Goal: Task Accomplishment & Management: Use online tool/utility

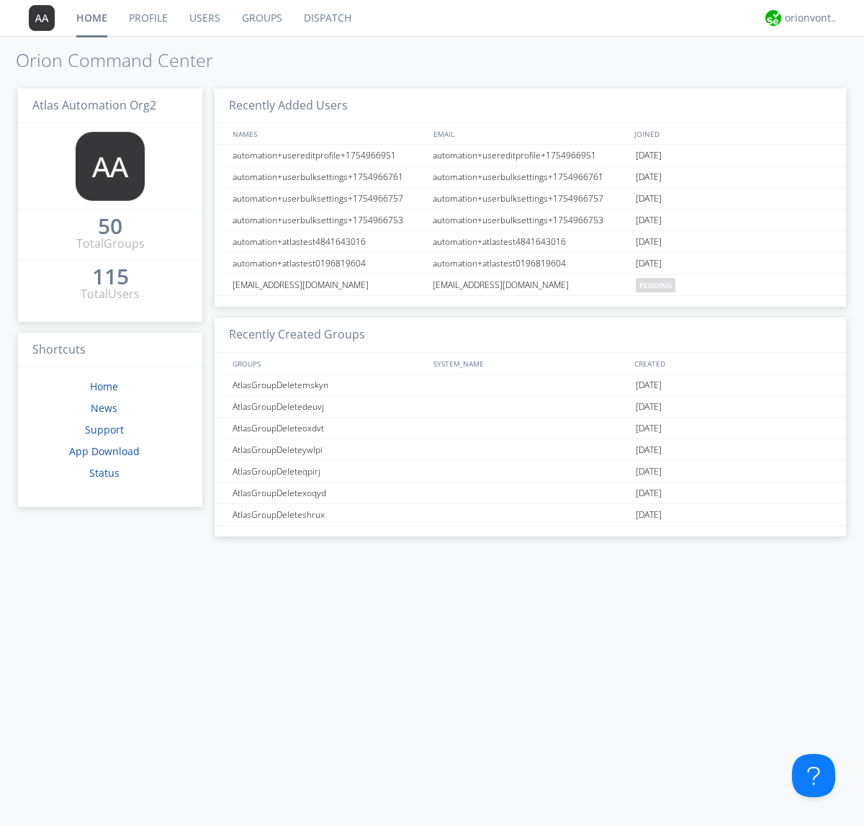
click at [326, 18] on link "Dispatch" at bounding box center [327, 18] width 69 height 36
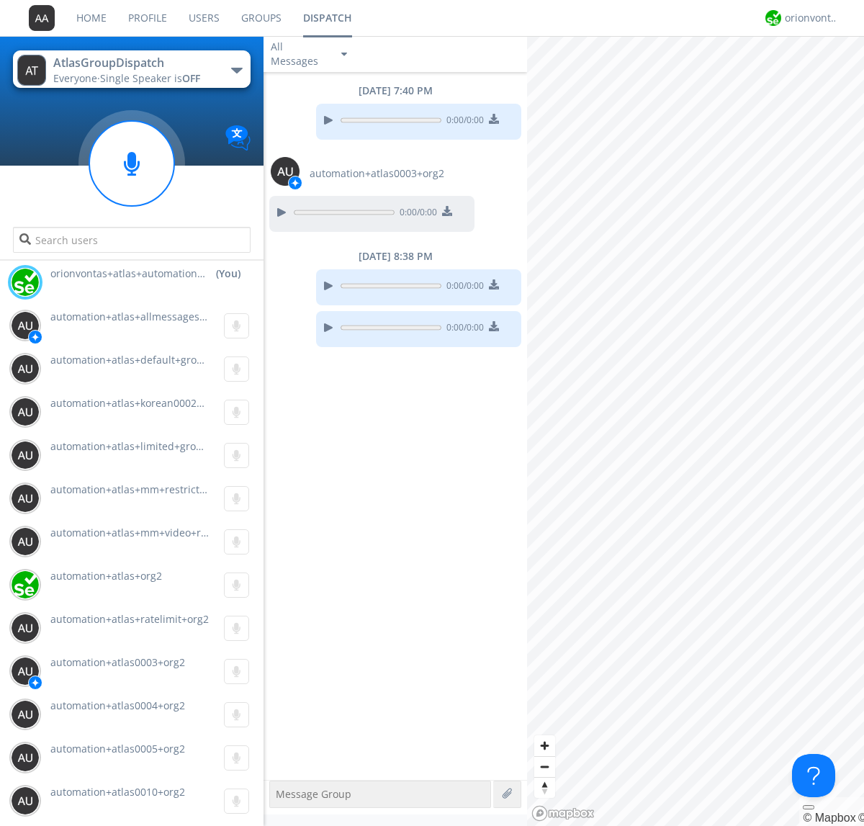
click at [236, 70] on div "button" at bounding box center [237, 71] width 12 height 6
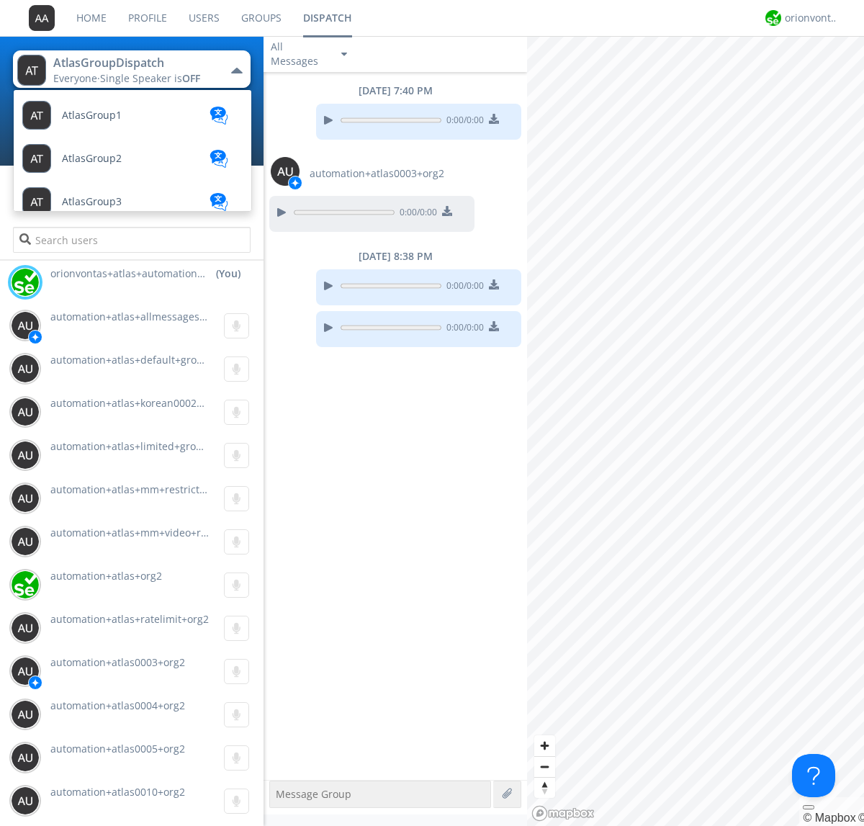
click at [79, 121] on span "[PERSON_NAME]" at bounding box center [92, 115] width 60 height 11
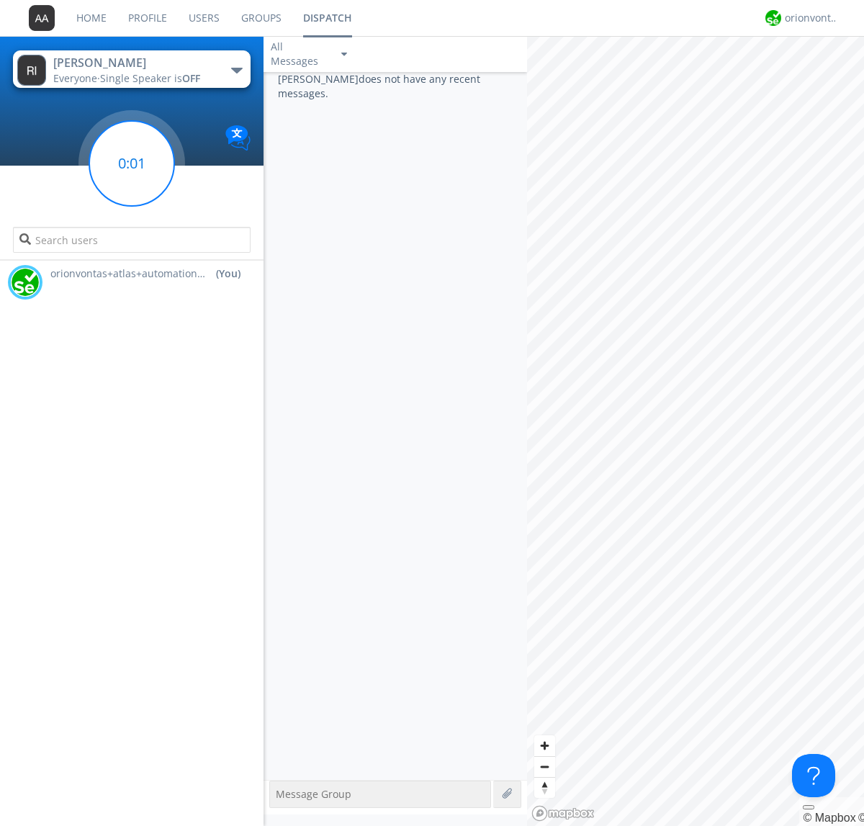
click at [132, 163] on g at bounding box center [131, 163] width 85 height 85
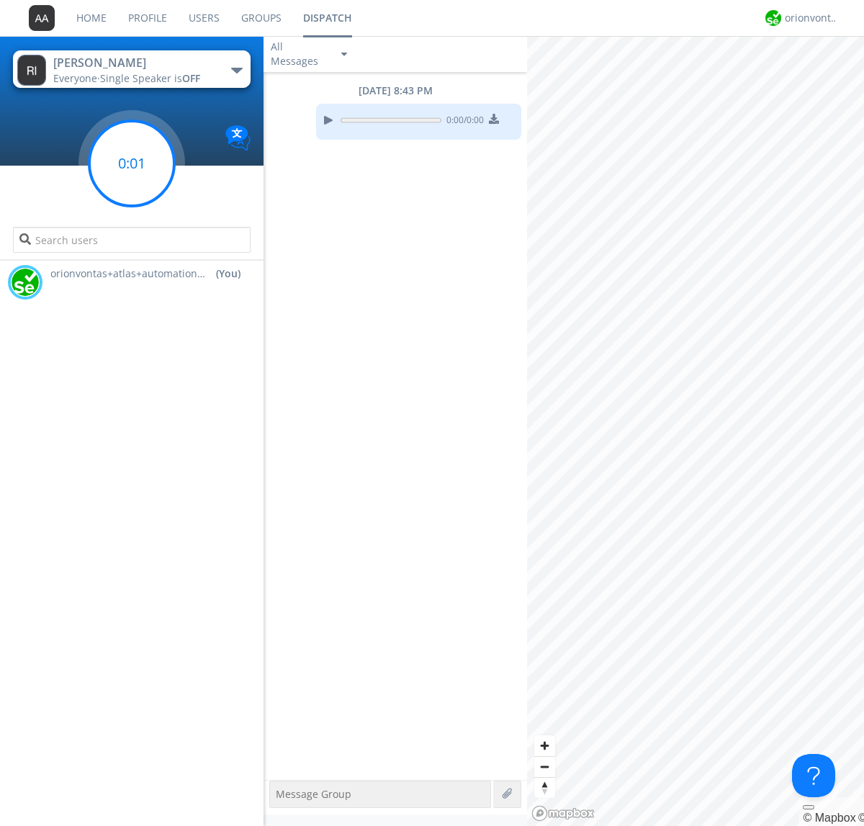
click at [132, 163] on g at bounding box center [131, 163] width 85 height 85
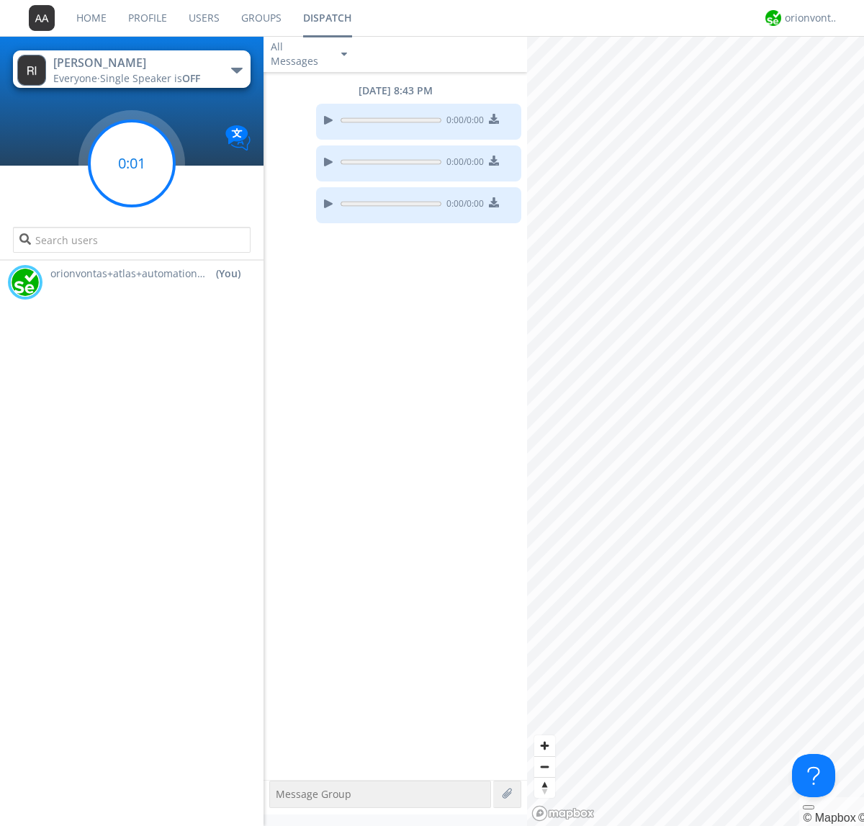
click at [132, 163] on g at bounding box center [131, 163] width 85 height 85
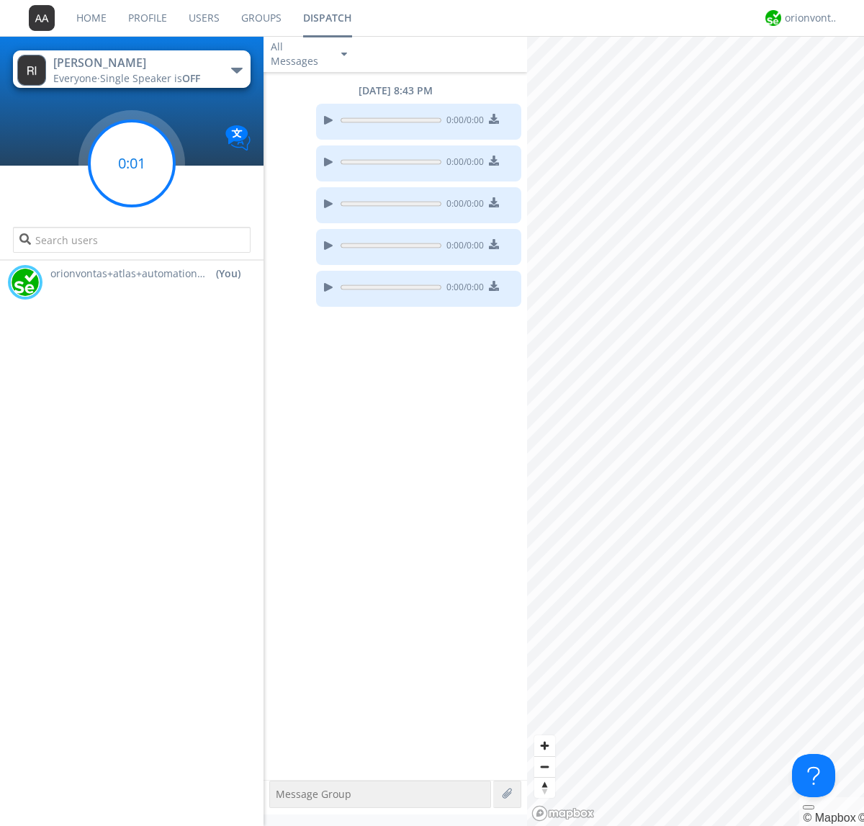
click at [132, 163] on g at bounding box center [131, 163] width 85 height 85
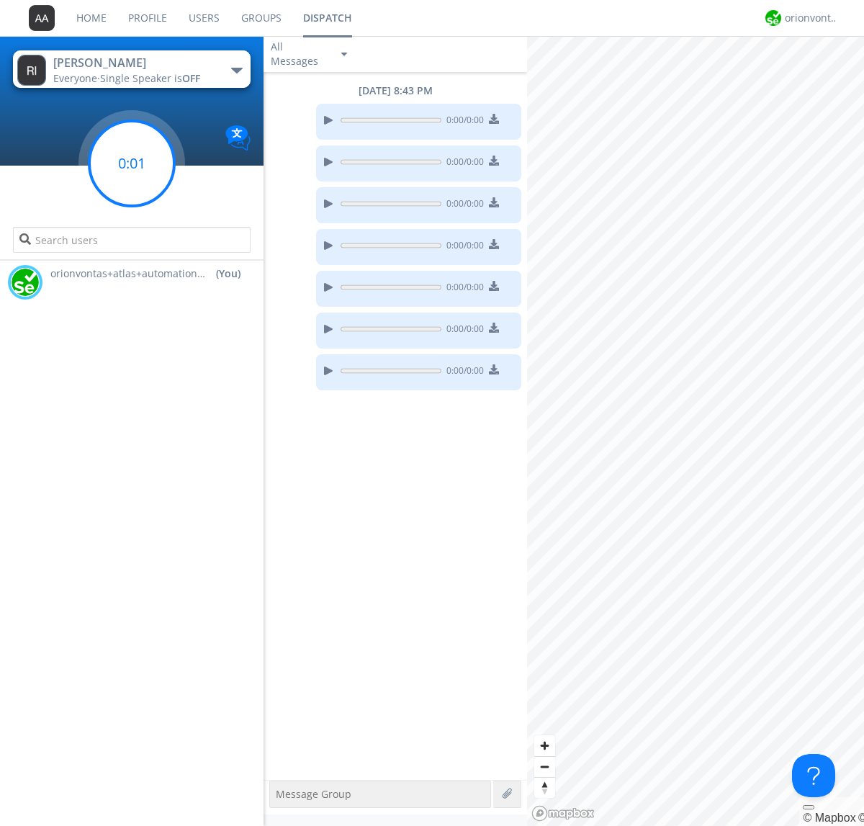
click at [132, 163] on g at bounding box center [131, 163] width 85 height 85
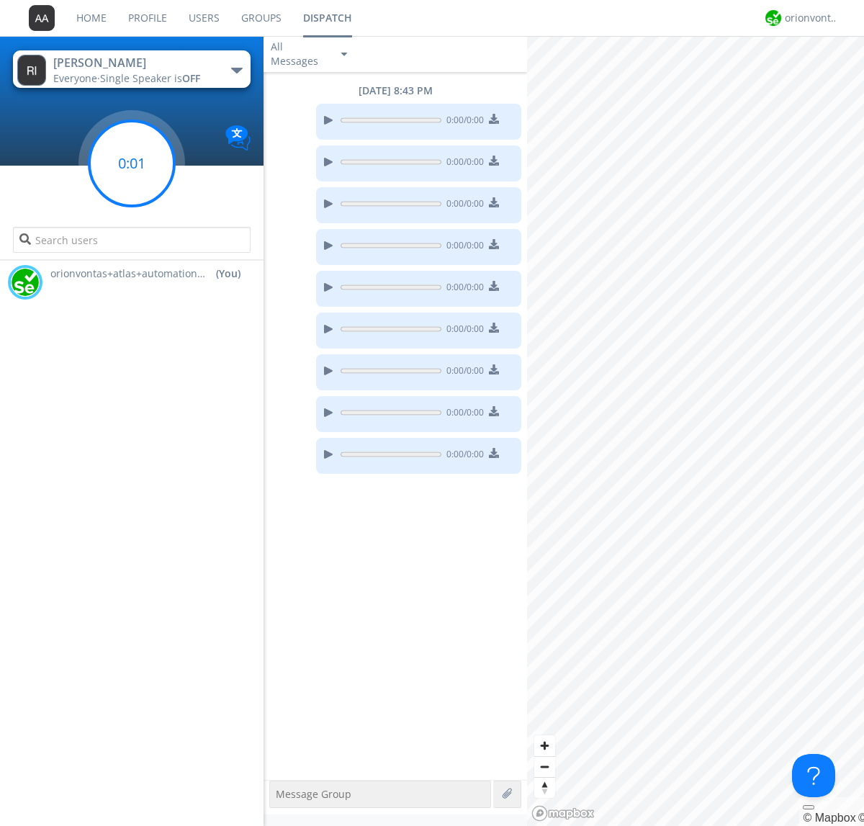
click at [132, 163] on g at bounding box center [131, 163] width 85 height 85
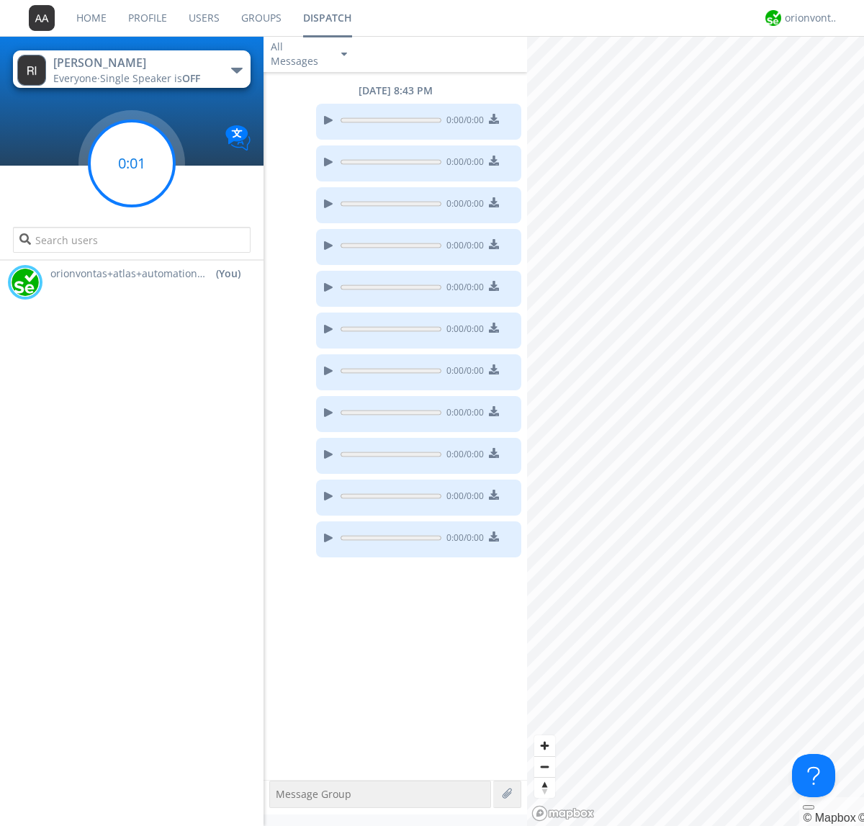
click at [132, 163] on g at bounding box center [131, 163] width 85 height 85
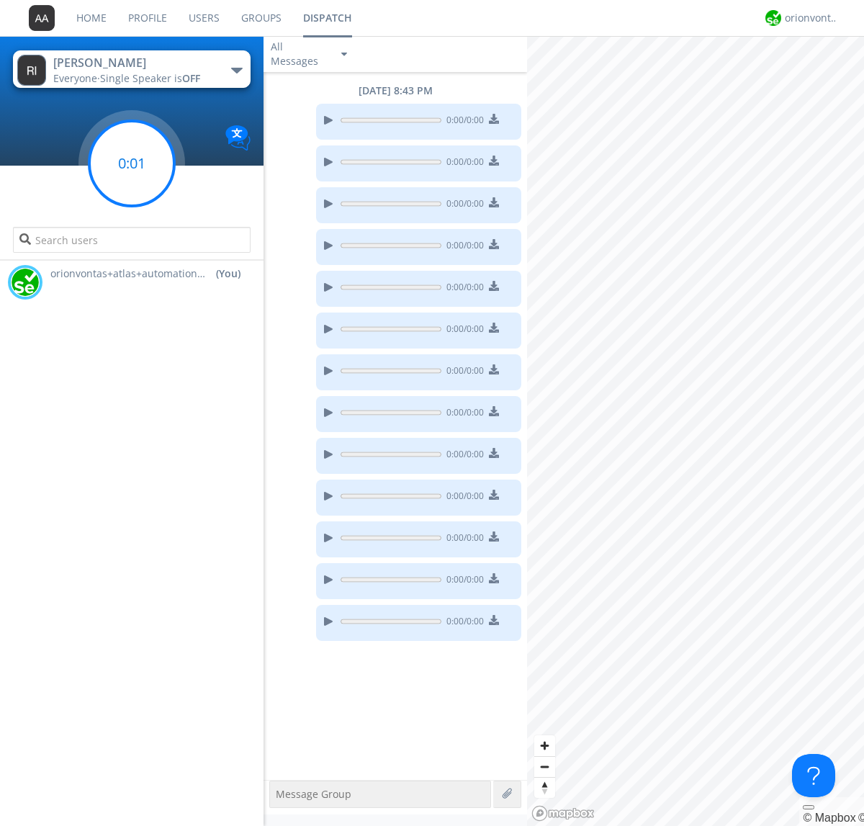
click at [132, 163] on g at bounding box center [131, 163] width 85 height 85
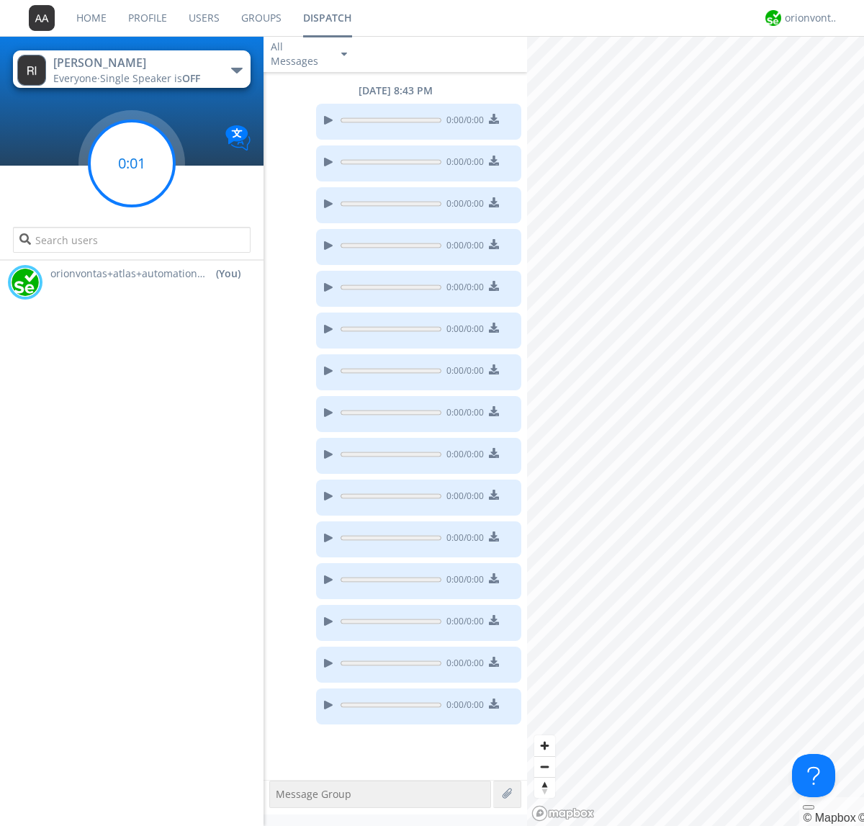
click at [132, 163] on g at bounding box center [131, 163] width 85 height 85
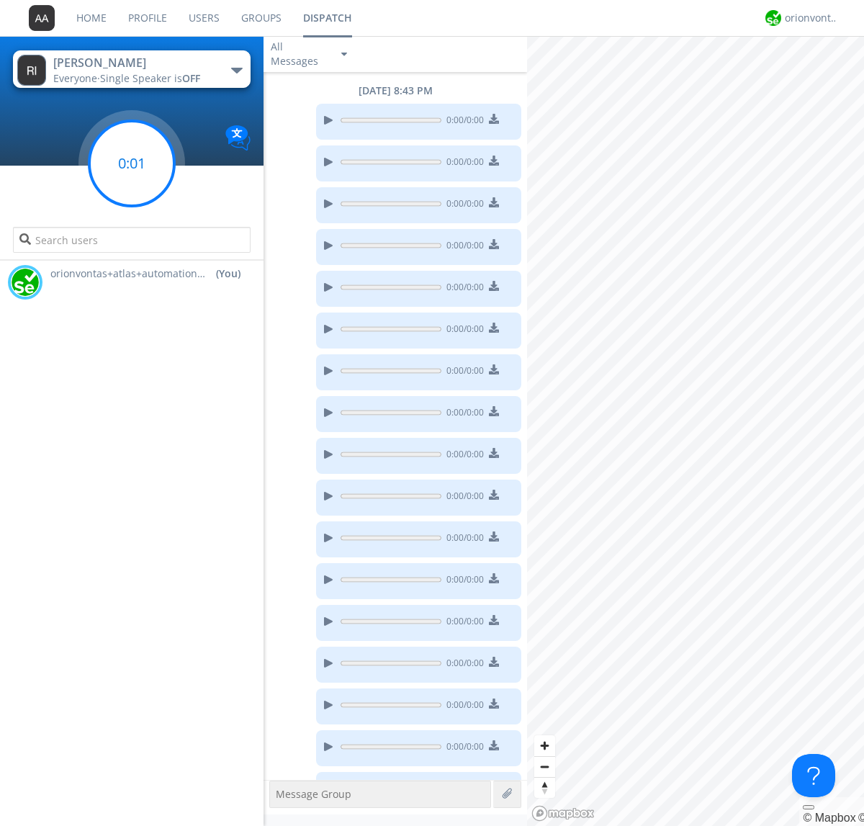
click at [132, 163] on g at bounding box center [131, 163] width 85 height 85
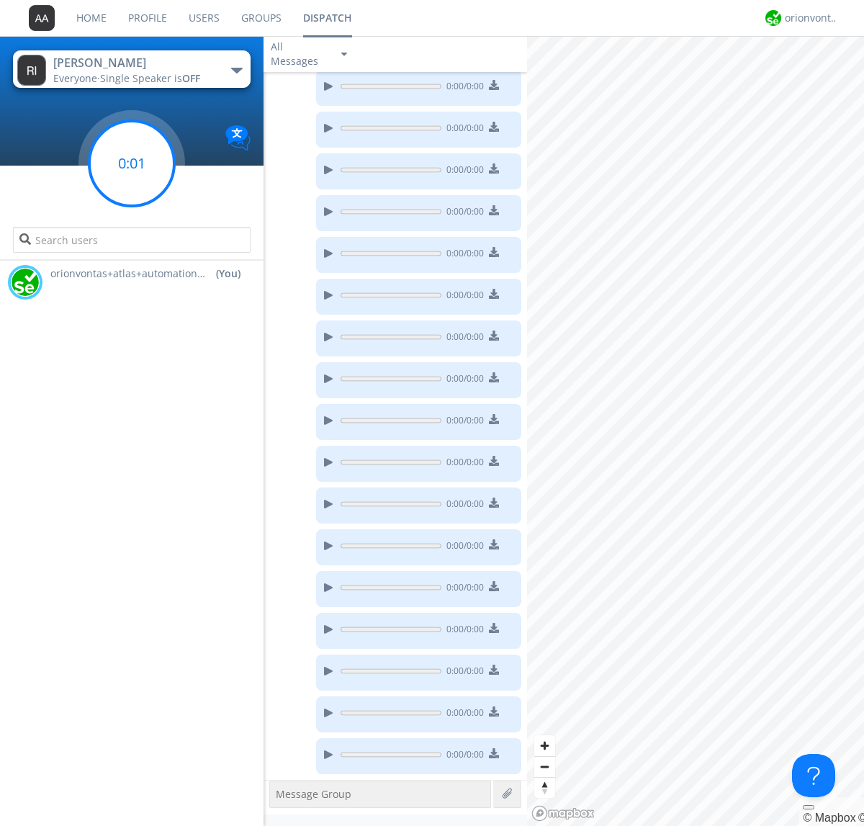
click at [132, 163] on g at bounding box center [131, 163] width 85 height 85
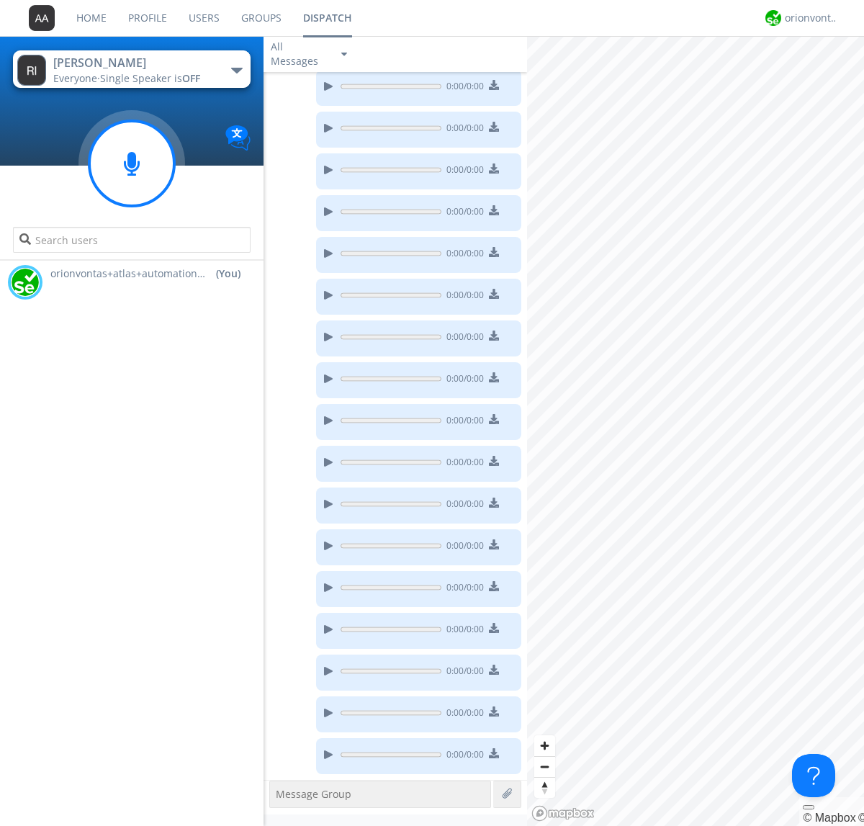
scroll to position [202, 0]
click at [132, 163] on g at bounding box center [131, 163] width 85 height 85
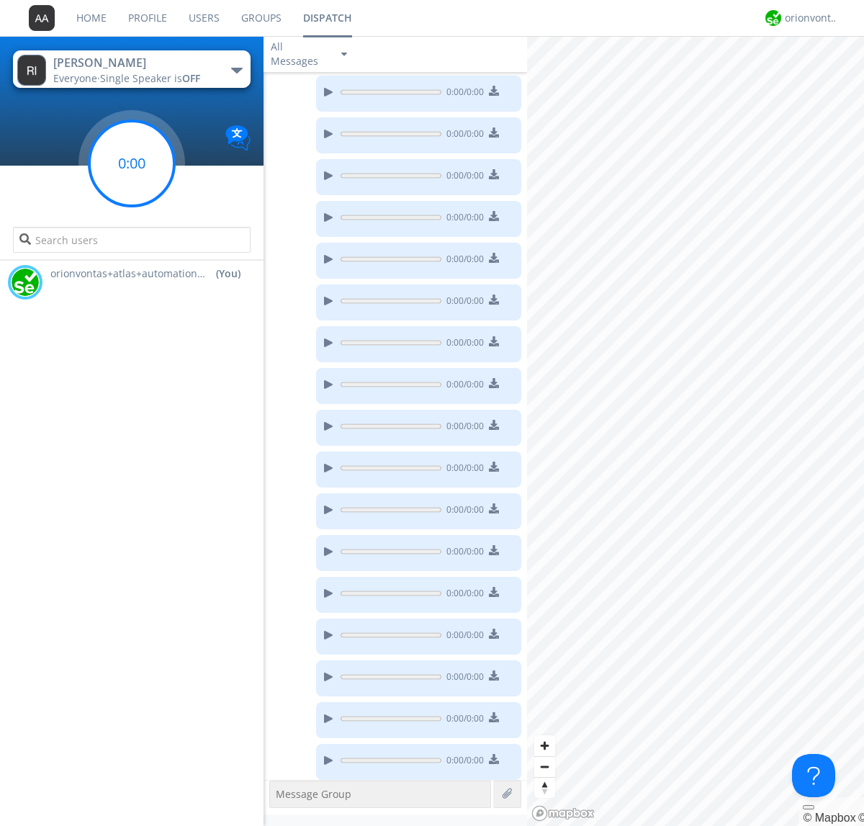
scroll to position [244, 0]
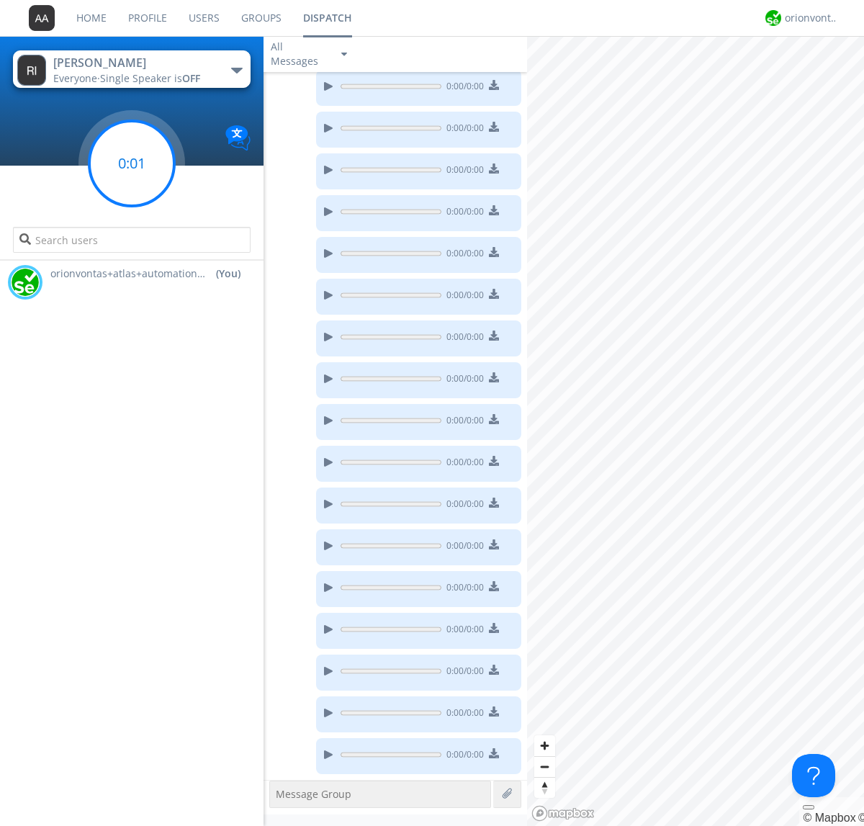
click at [132, 163] on g at bounding box center [131, 163] width 85 height 85
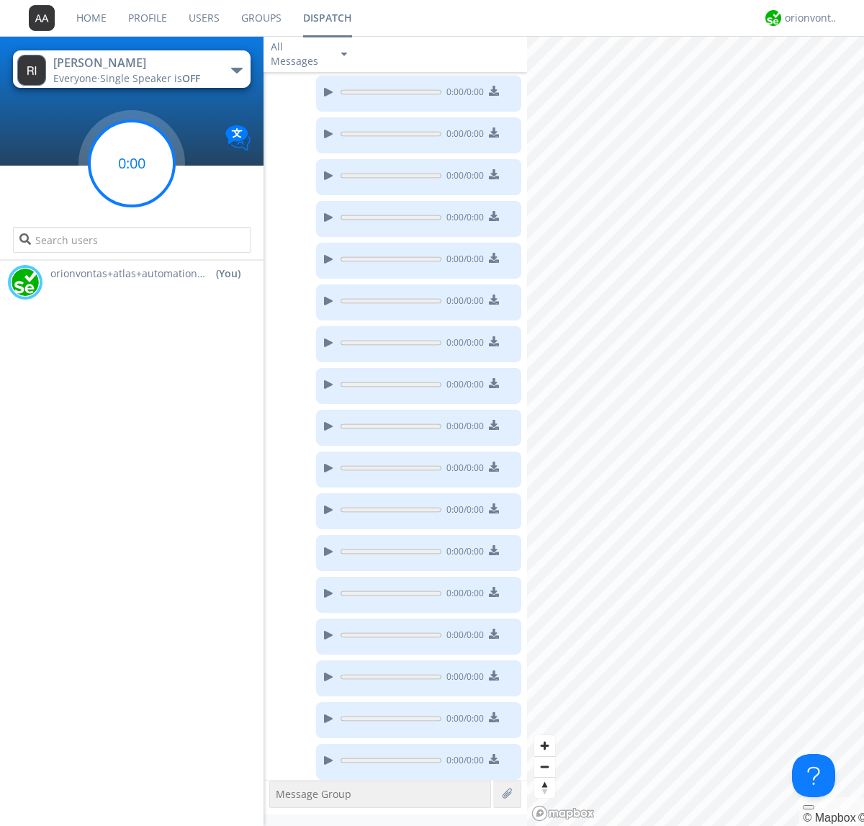
scroll to position [286, 0]
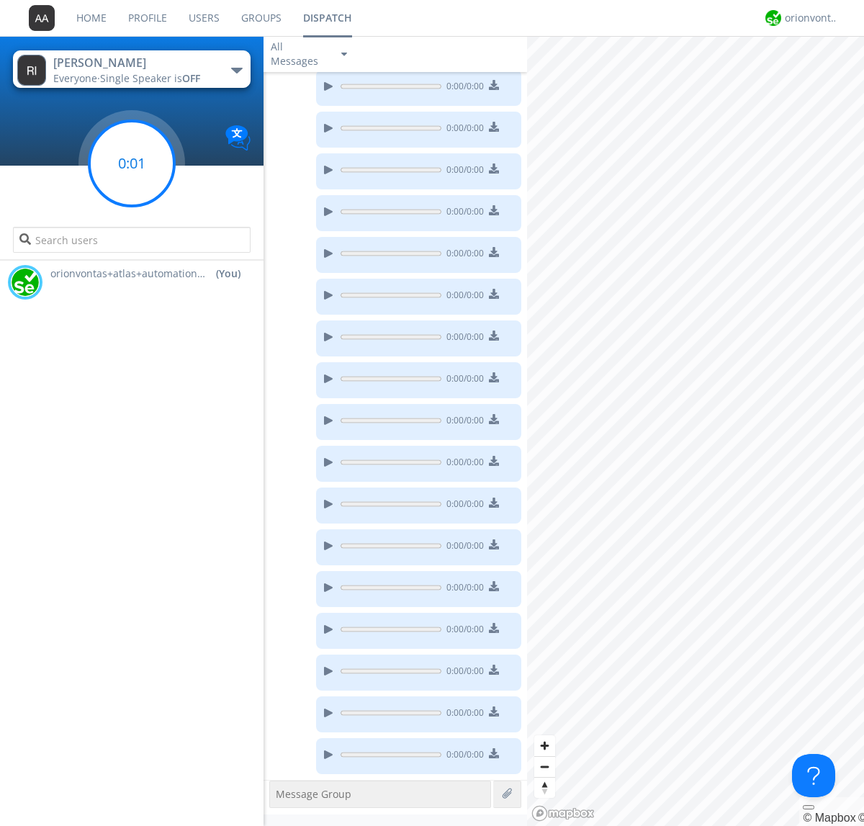
click at [132, 163] on g at bounding box center [131, 163] width 85 height 85
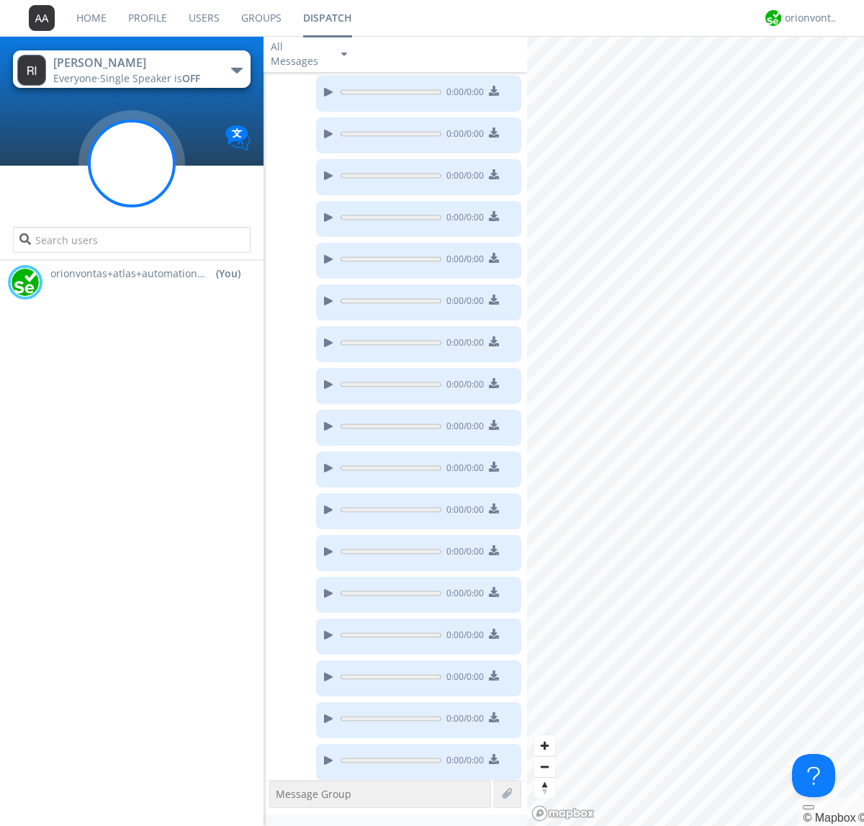
scroll to position [328, 0]
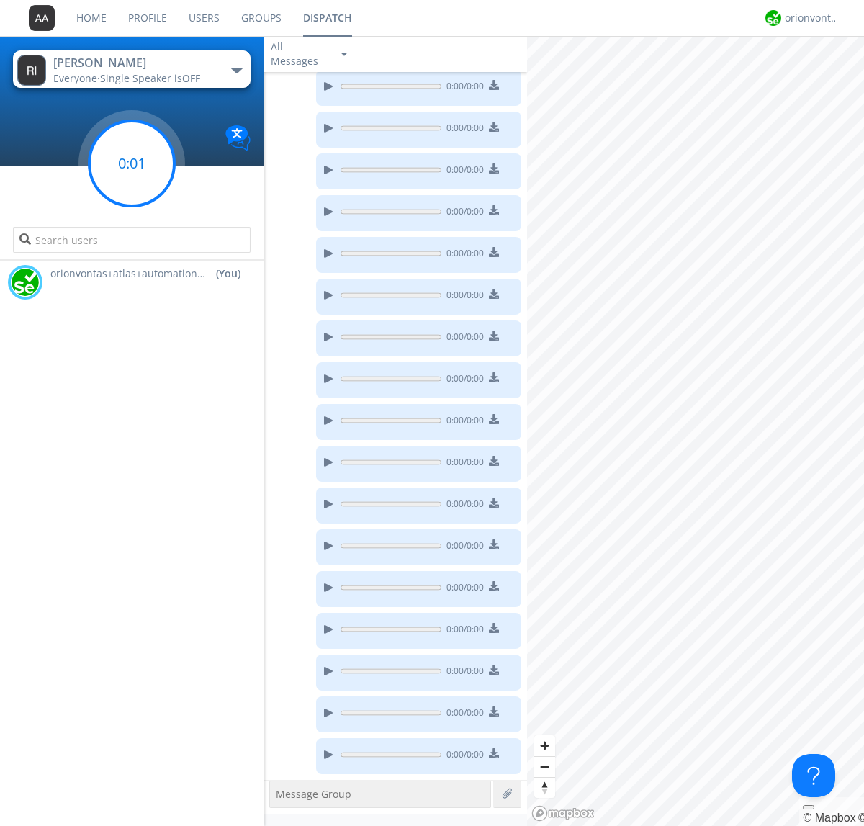
click at [132, 163] on g at bounding box center [131, 163] width 85 height 85
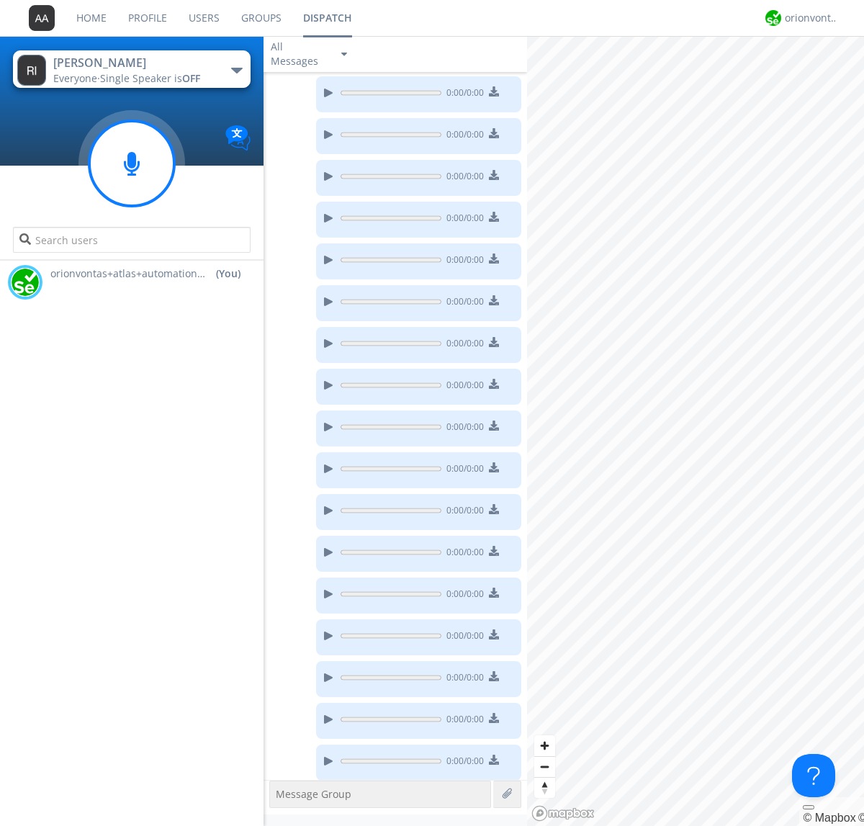
scroll to position [369, 0]
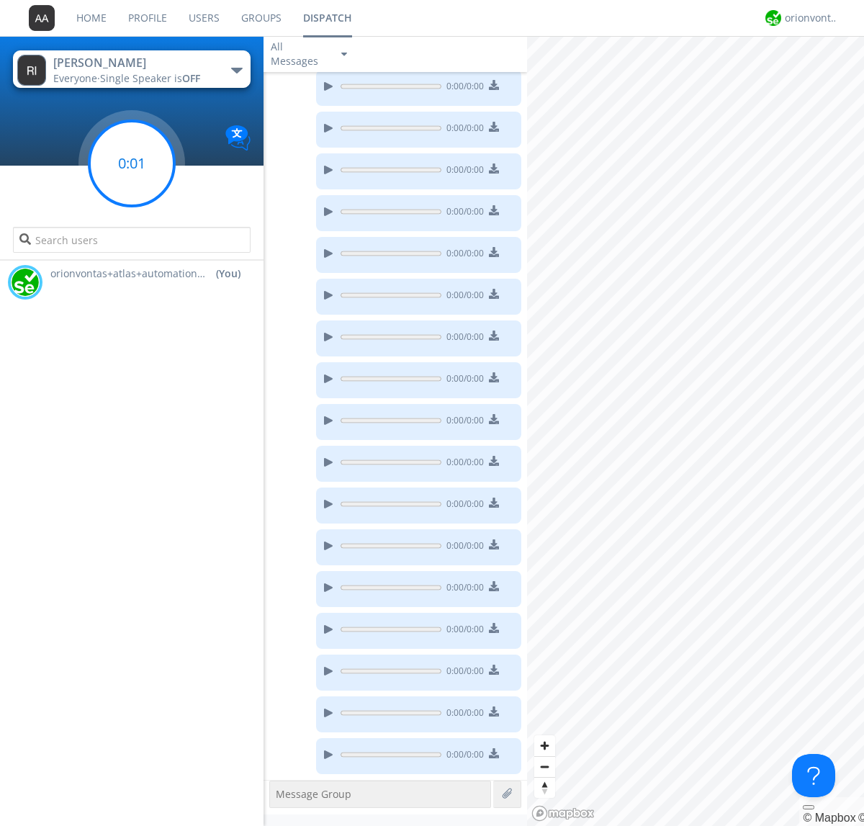
click at [132, 163] on g at bounding box center [131, 163] width 85 height 85
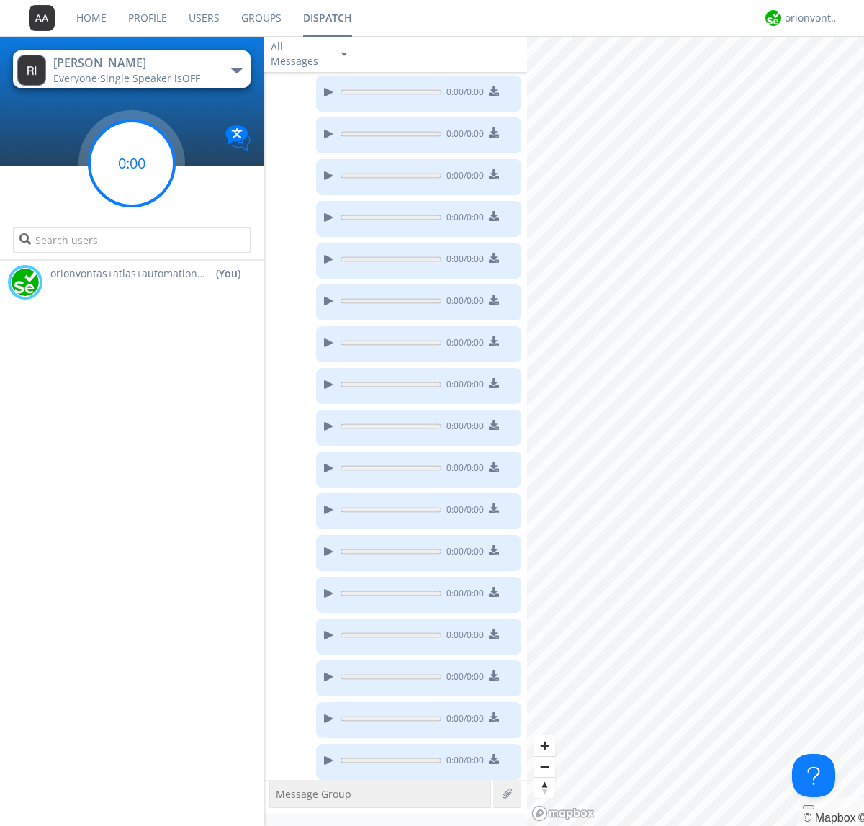
scroll to position [495, 0]
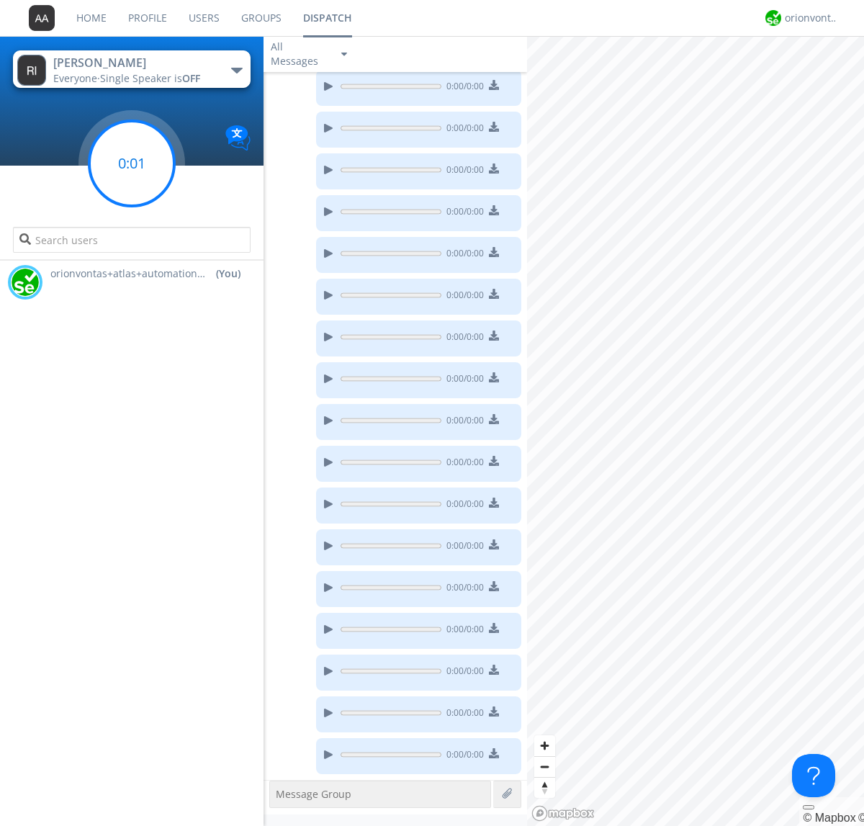
click at [132, 163] on g at bounding box center [131, 163] width 85 height 85
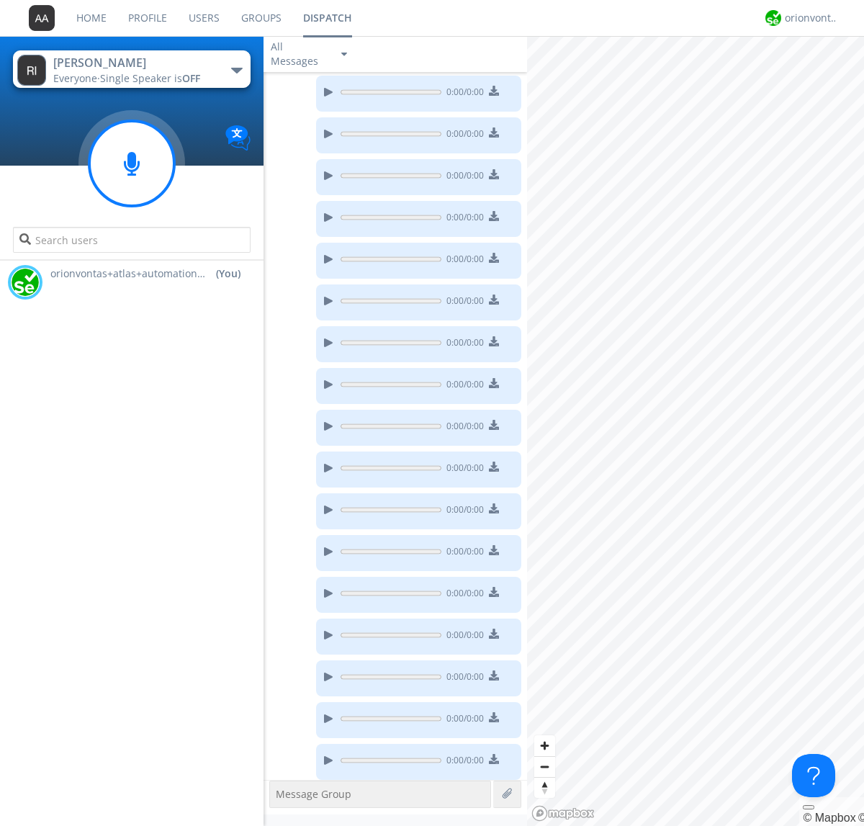
scroll to position [578, 0]
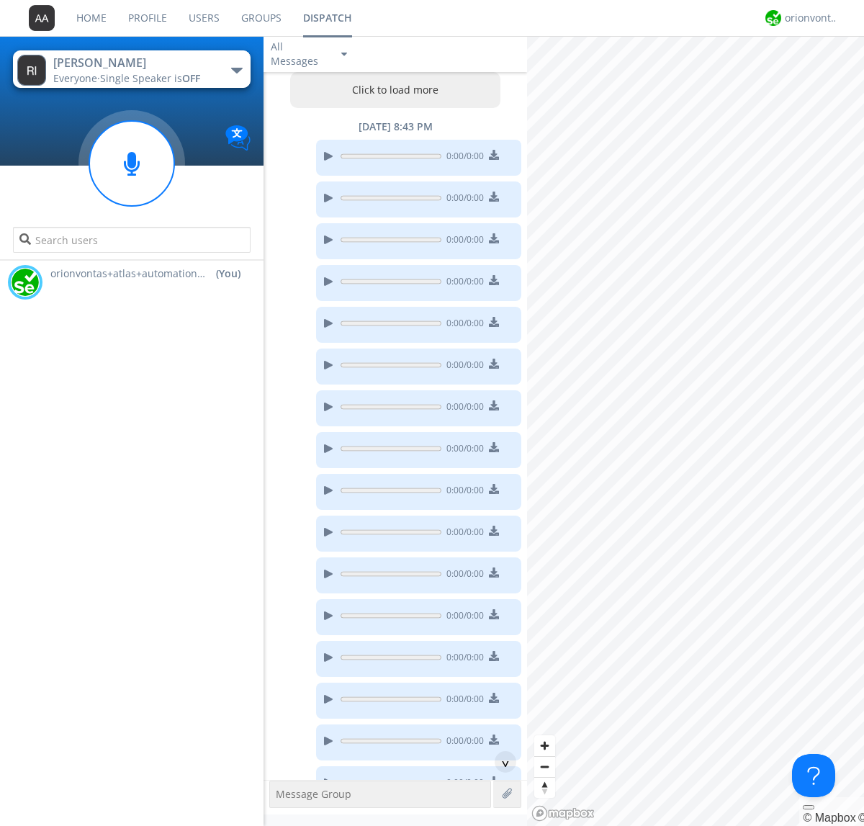
click at [392, 90] on button "Click to load more" at bounding box center [395, 90] width 211 height 36
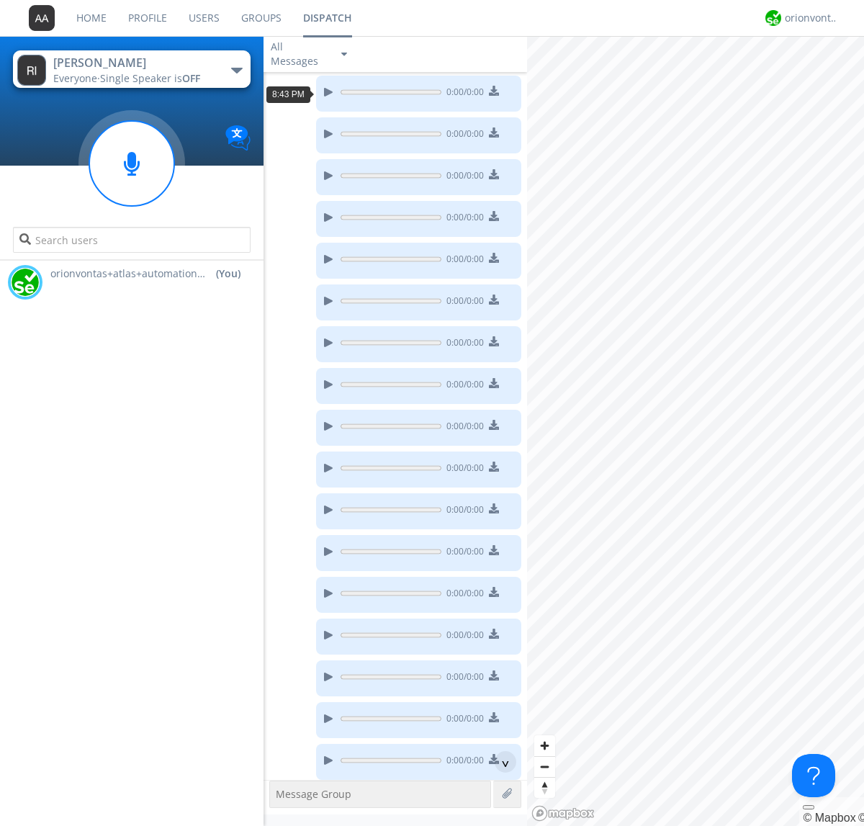
scroll to position [28, 0]
